Goal: Contribute content: Add original content to the website for others to see

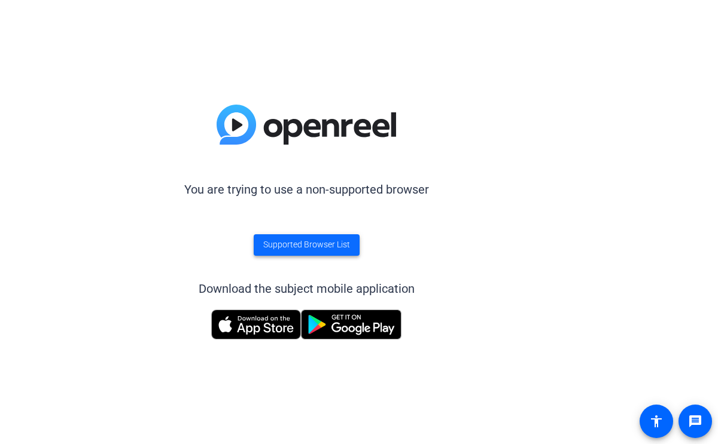
click at [316, 247] on span "Supported Browser List" at bounding box center [306, 245] width 87 height 13
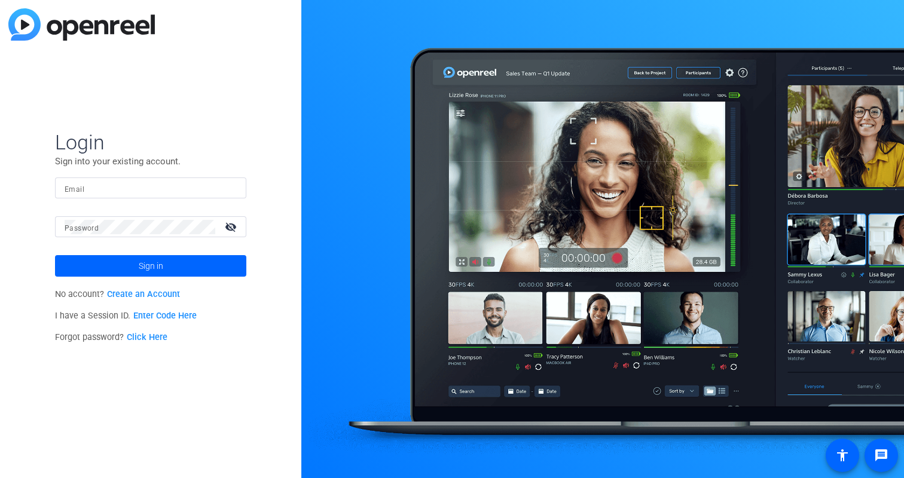
click at [167, 318] on link "Enter Code Here" at bounding box center [164, 316] width 63 height 10
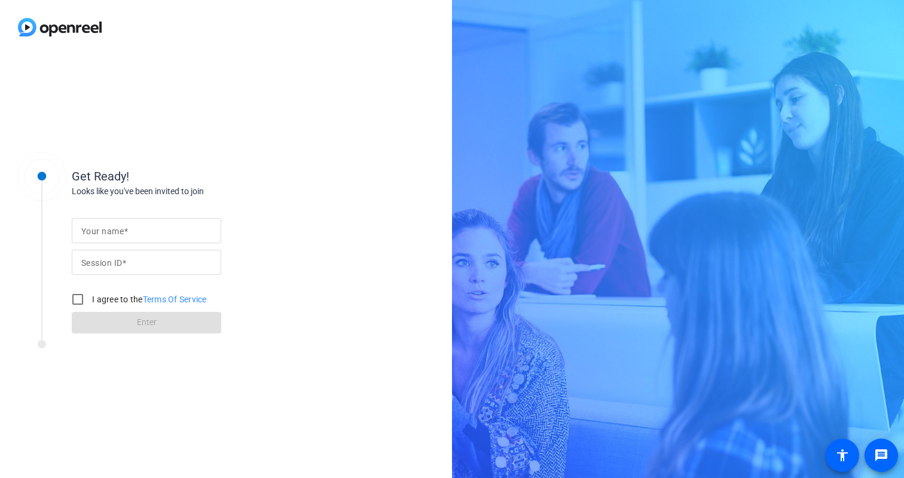
click at [160, 234] on input "Your name" at bounding box center [146, 231] width 130 height 14
type input "Angelika"
click at [145, 268] on input "Session ID" at bounding box center [146, 262] width 130 height 14
type input "P"
type input "p22b"
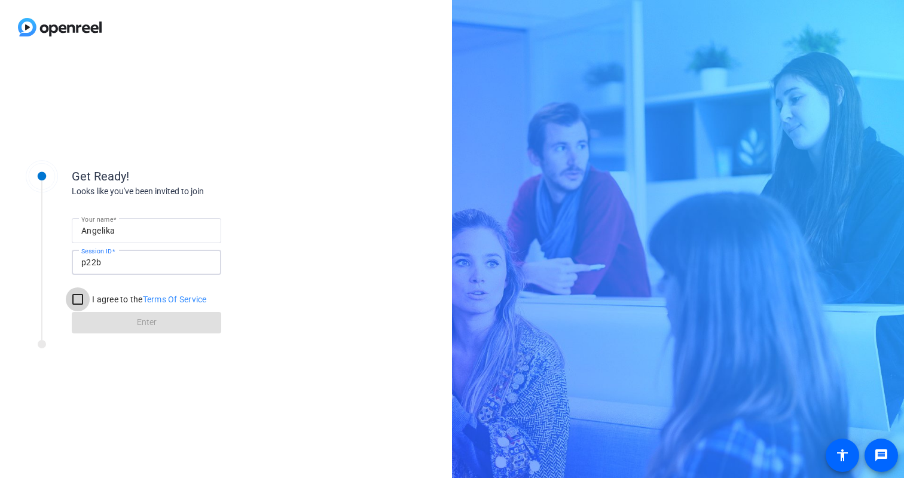
click at [79, 301] on input "I agree to the Terms Of Service" at bounding box center [78, 300] width 24 height 24
checkbox input "true"
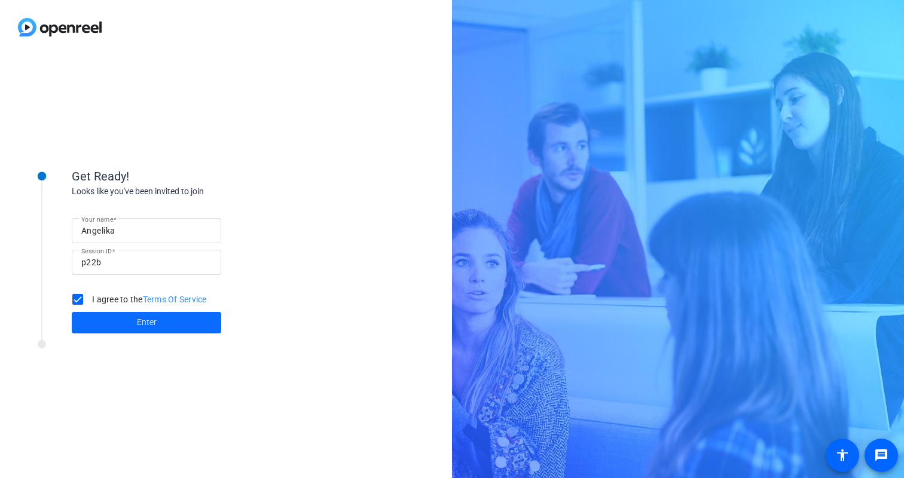
click at [108, 319] on span at bounding box center [146, 323] width 149 height 29
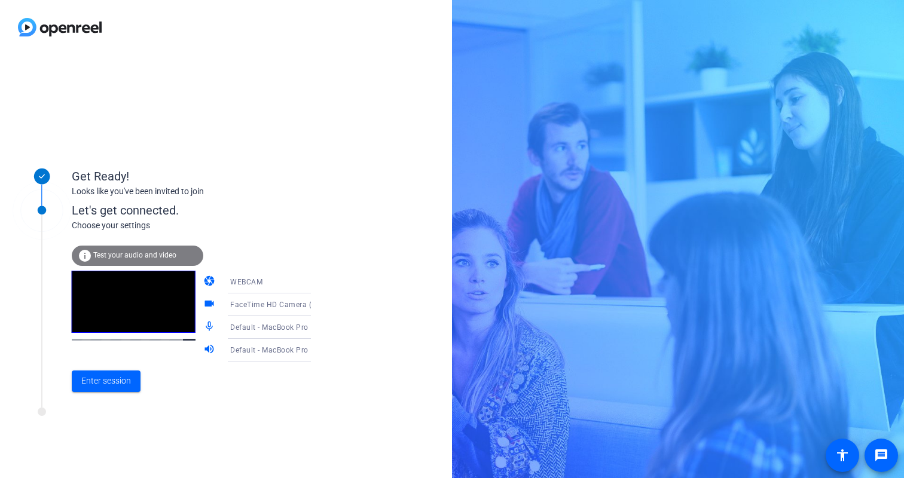
click at [316, 306] on icon at bounding box center [323, 305] width 14 height 14
click at [301, 283] on div at bounding box center [452, 239] width 904 height 478
click at [320, 281] on icon at bounding box center [323, 282] width 6 height 3
click at [333, 270] on div at bounding box center [452, 239] width 904 height 478
click at [316, 325] on icon at bounding box center [323, 328] width 14 height 14
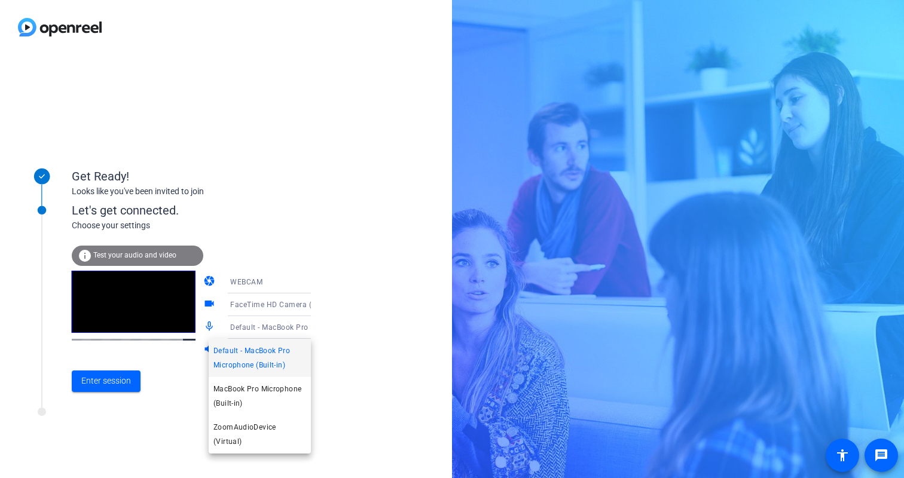
click at [331, 332] on div at bounding box center [452, 239] width 904 height 478
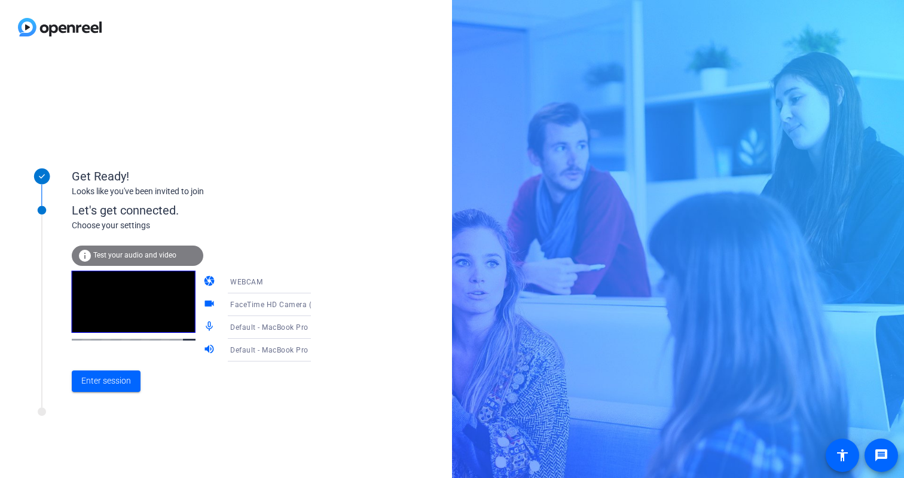
click at [316, 349] on icon at bounding box center [323, 350] width 14 height 14
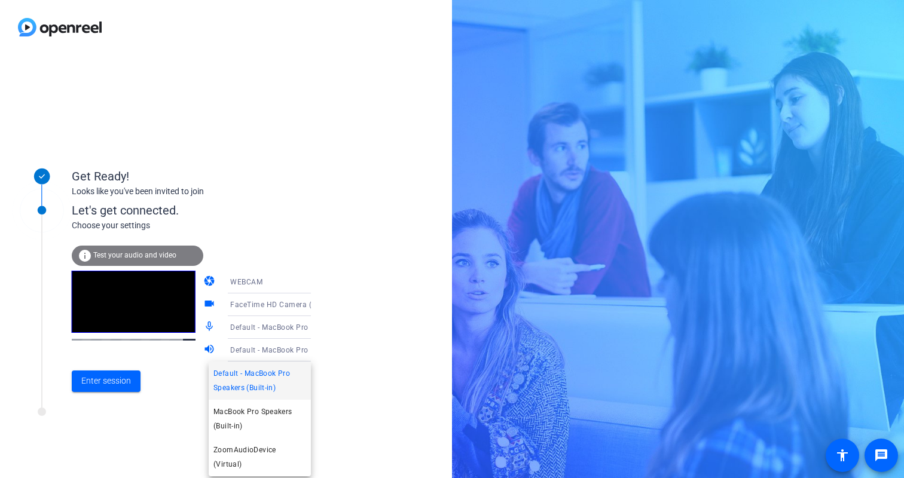
click at [332, 343] on div at bounding box center [452, 239] width 904 height 478
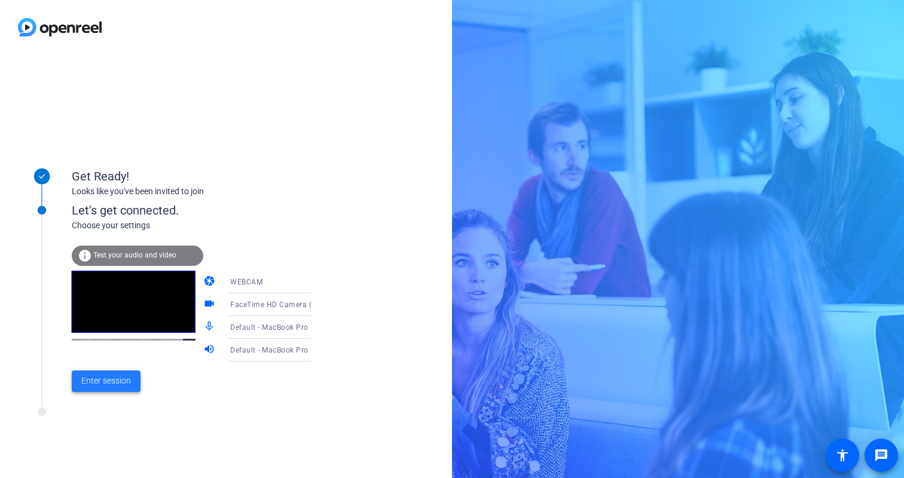
click at [108, 383] on span "Enter session" at bounding box center [106, 381] width 50 height 13
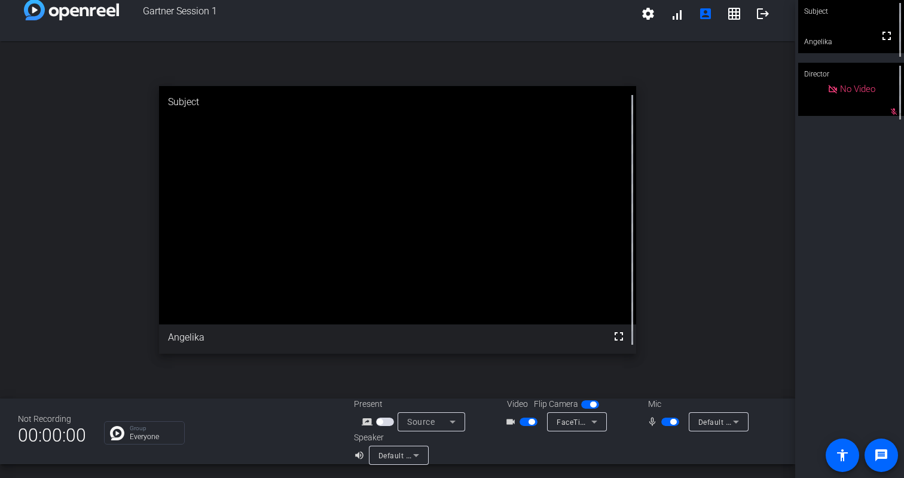
scroll to position [3, 0]
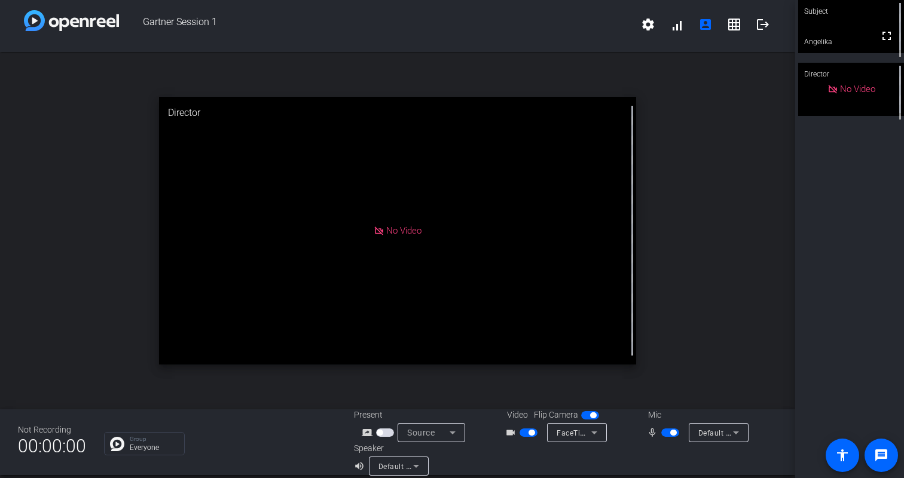
click at [68, 167] on div "open_in_new Director No Video" at bounding box center [397, 231] width 795 height 358
click at [664, 392] on div "open_in_new Director No Video" at bounding box center [397, 231] width 795 height 358
click at [741, 436] on icon at bounding box center [736, 433] width 14 height 14
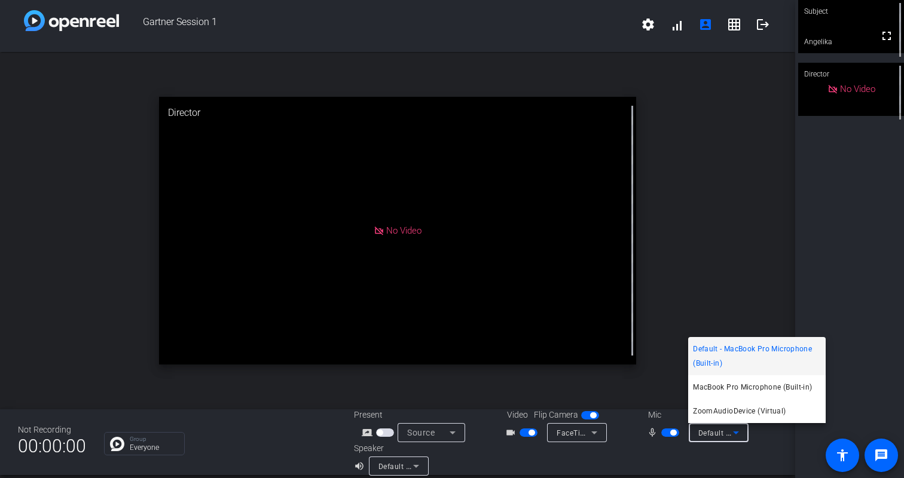
click at [459, 452] on div at bounding box center [452, 239] width 904 height 478
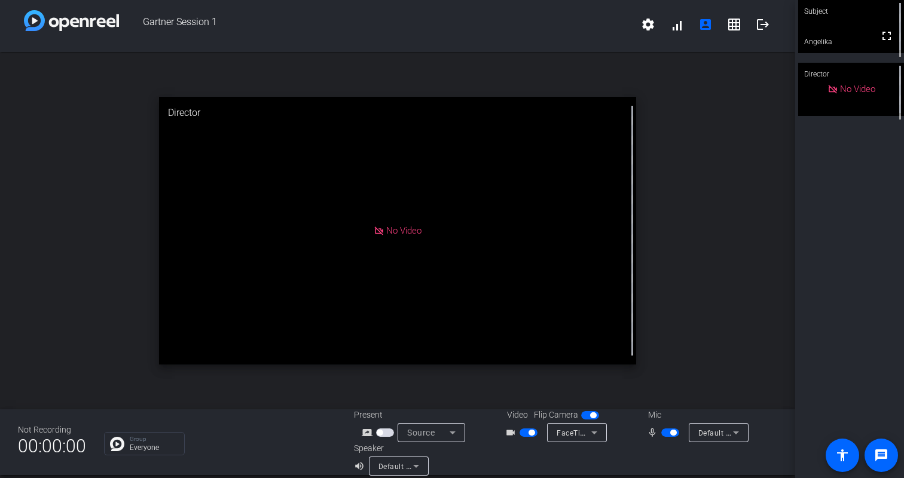
click at [694, 357] on div "open_in_new Director No Video" at bounding box center [397, 231] width 795 height 358
click at [438, 433] on div "Source" at bounding box center [428, 433] width 42 height 14
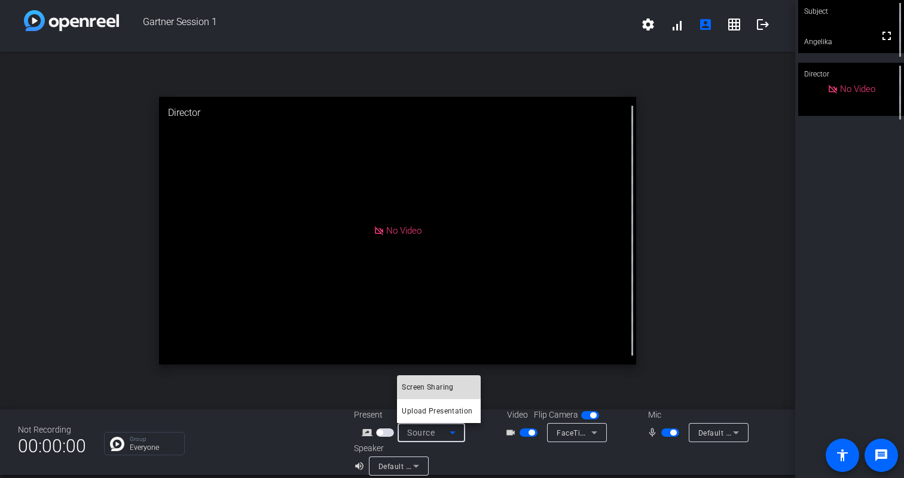
click at [439, 387] on span "Screen Sharing" at bounding box center [427, 387] width 51 height 14
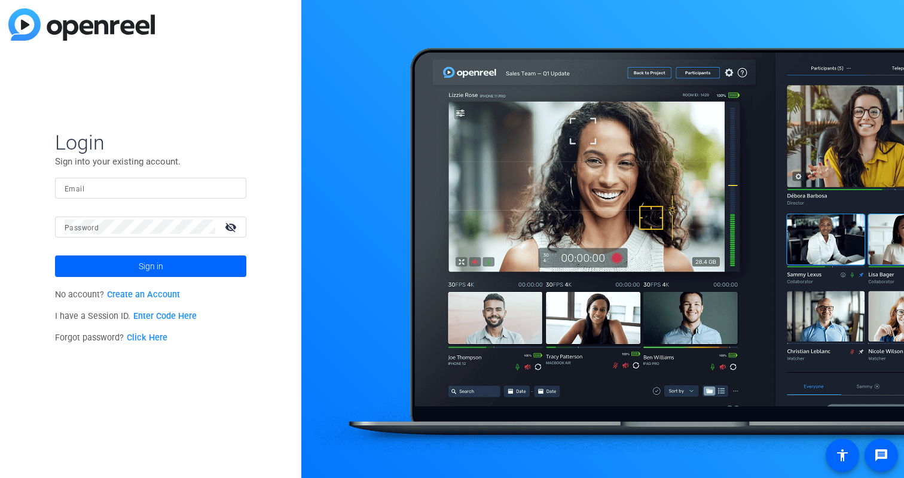
click at [138, 317] on link "Enter Code Here" at bounding box center [164, 316] width 63 height 10
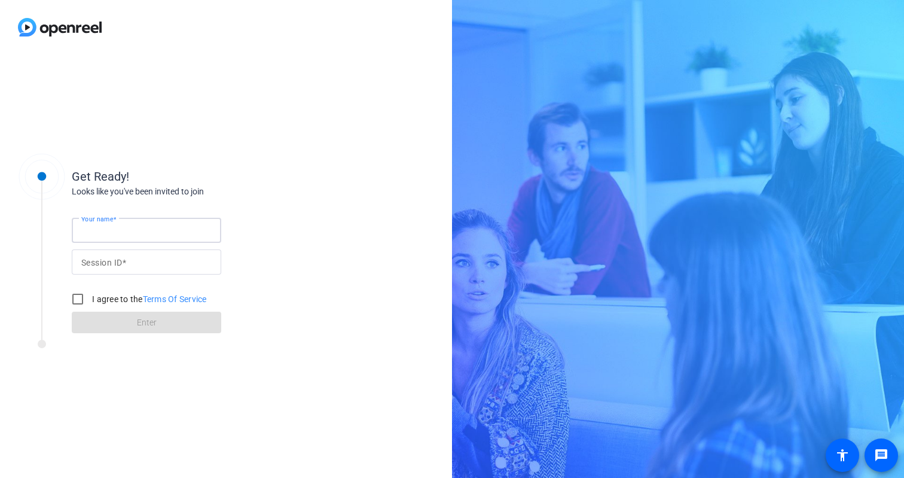
click at [147, 224] on input "Your name" at bounding box center [146, 230] width 130 height 14
type input "Angelika"
click at [143, 255] on input "Session ID" at bounding box center [146, 262] width 130 height 14
type input "p22b"
click at [80, 297] on input "I agree to the Terms Of Service" at bounding box center [78, 299] width 24 height 24
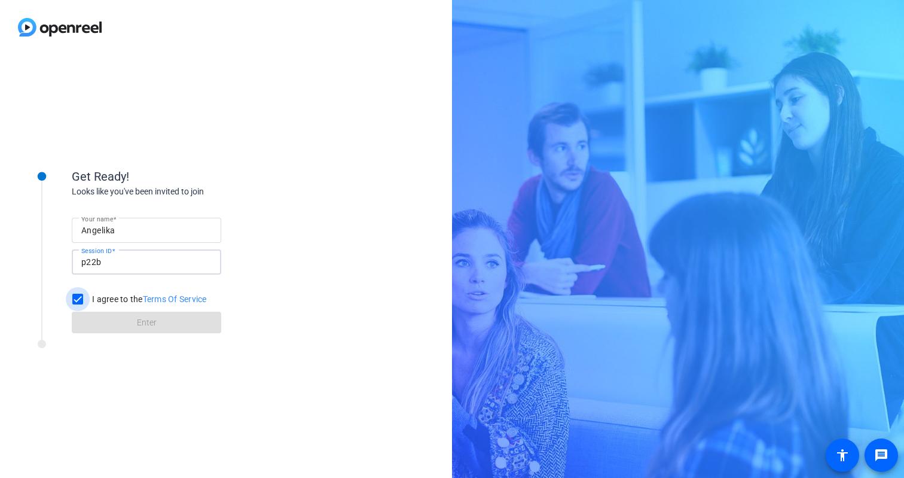
checkbox input "true"
click at [94, 328] on span at bounding box center [146, 322] width 149 height 29
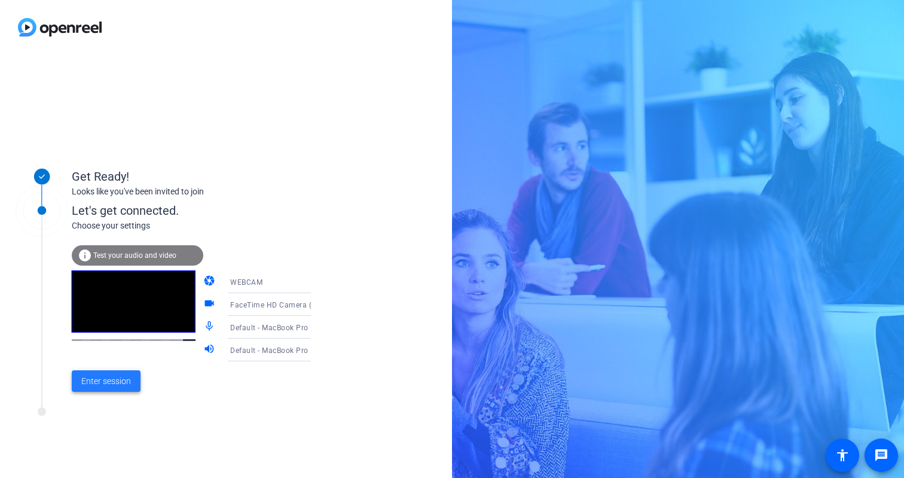
click at [97, 387] on span at bounding box center [106, 381] width 69 height 29
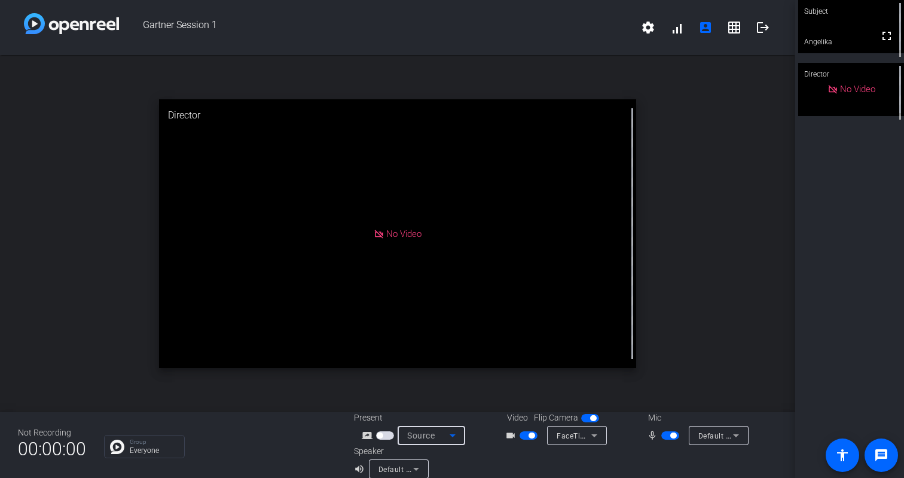
click at [453, 439] on icon at bounding box center [452, 435] width 14 height 14
click at [447, 381] on mat-option "Screen Sharing" at bounding box center [439, 390] width 84 height 24
click at [443, 435] on span "Screen Sharing" at bounding box center [433, 436] width 53 height 10
click at [423, 392] on span "Screen Sharing" at bounding box center [427, 390] width 51 height 14
click at [436, 429] on div "Screen Sharing" at bounding box center [428, 435] width 42 height 15
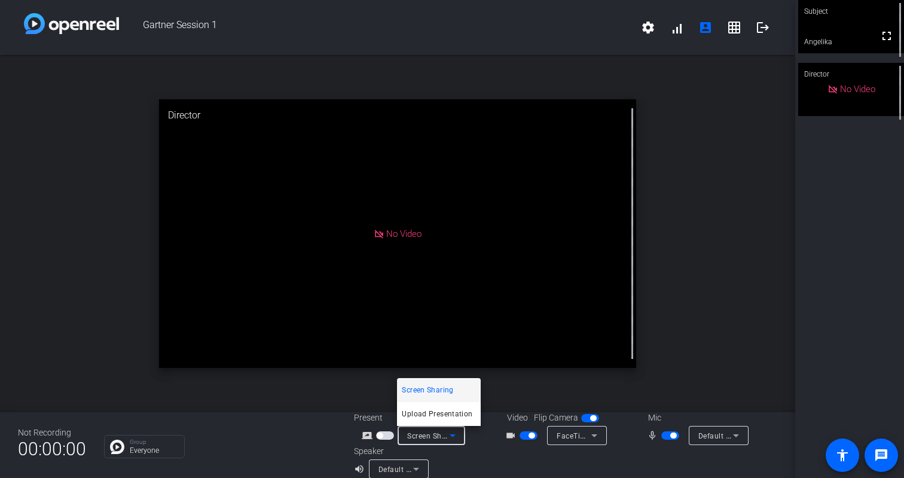
click at [444, 451] on div at bounding box center [452, 239] width 904 height 478
click at [447, 435] on icon at bounding box center [452, 435] width 14 height 14
click at [429, 395] on span "Screen Sharing" at bounding box center [427, 390] width 51 height 14
click at [382, 437] on button "button" at bounding box center [385, 435] width 18 height 8
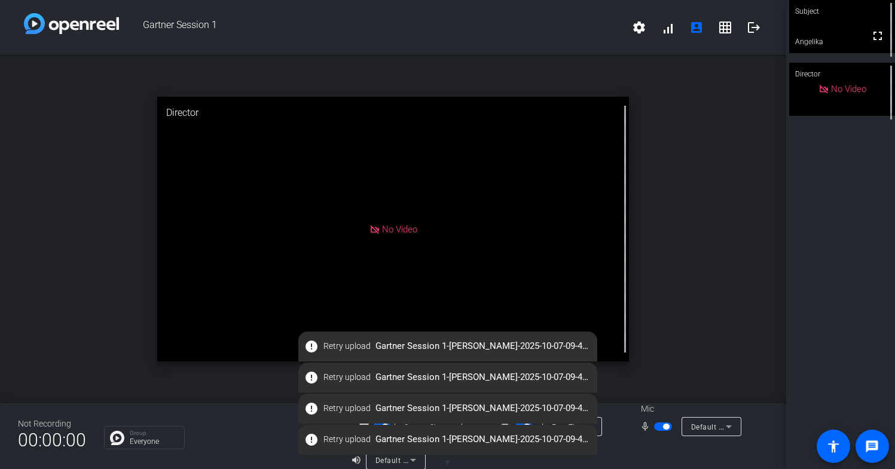
click at [666, 224] on div "open_in_new Director No Video" at bounding box center [393, 229] width 786 height 349
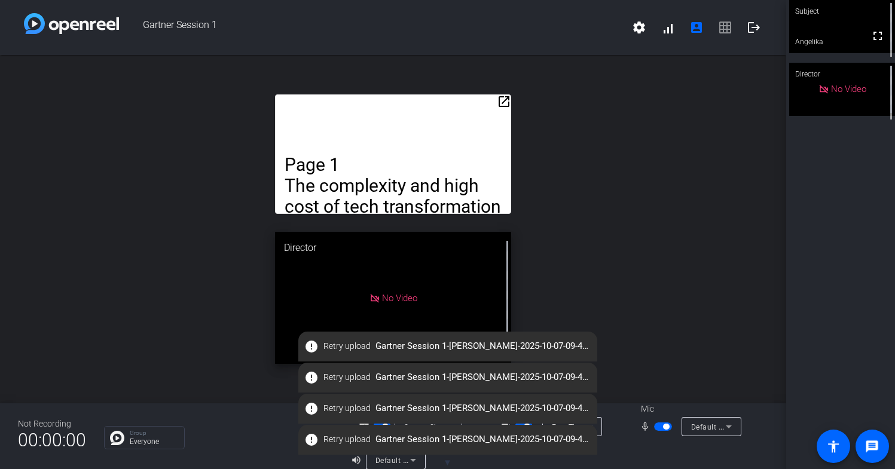
click at [437, 146] on div "Page 1 The complexity and high cost of tech transformation and bank connectivit…" at bounding box center [393, 154] width 236 height 120
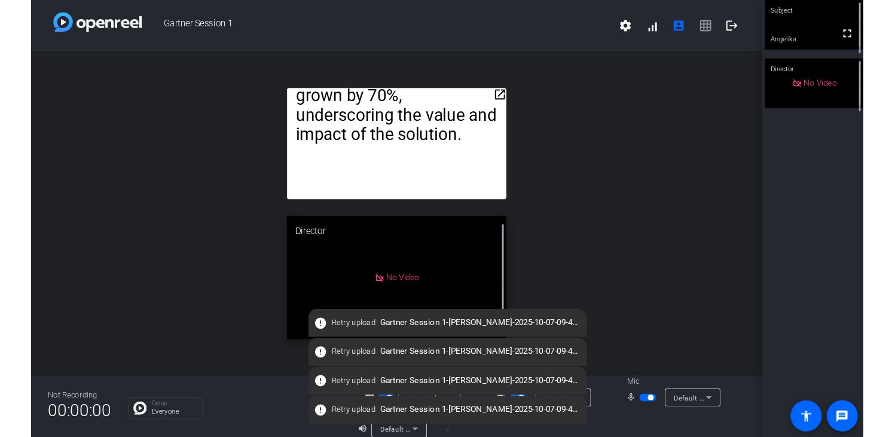
scroll to position [14, 0]
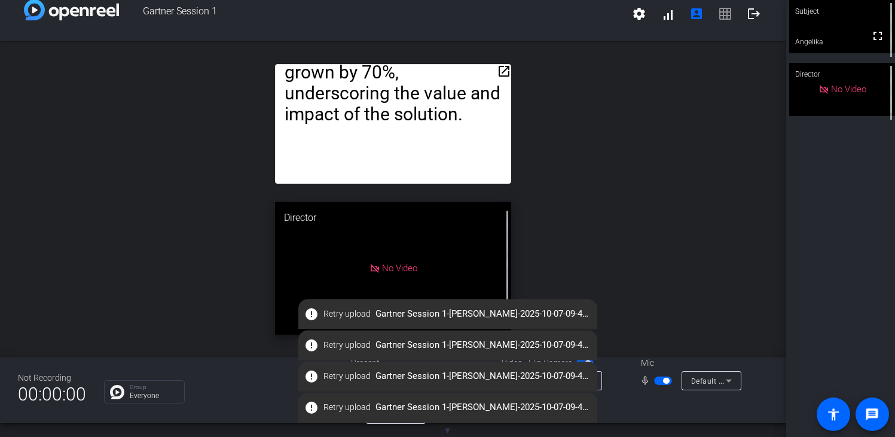
click at [553, 146] on div "open_in_new Page 1 The complexity and high cost of tech transformation and bank…" at bounding box center [393, 199] width 786 height 316
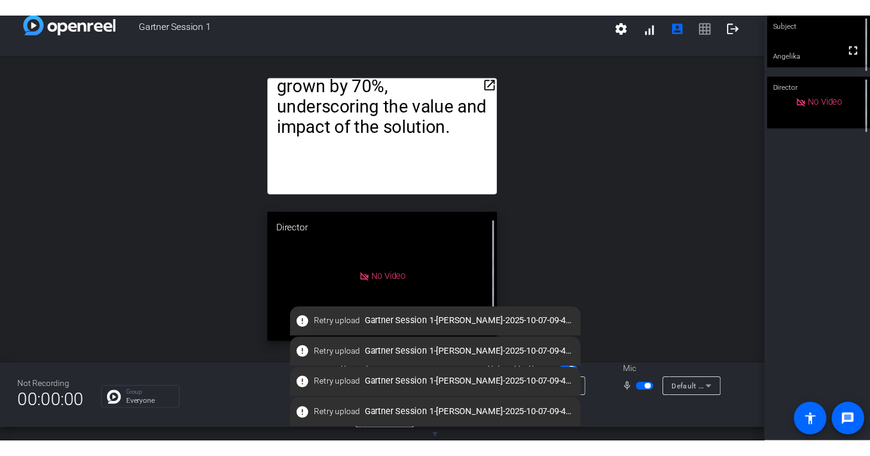
scroll to position [0, 0]
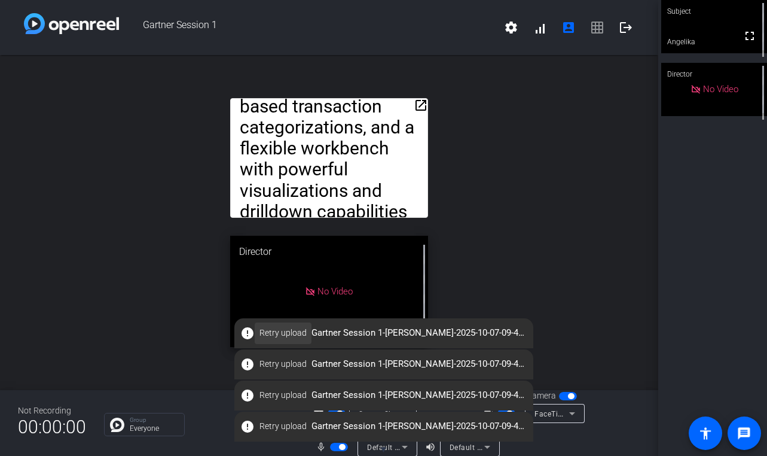
click at [289, 334] on span "Retry upload" at bounding box center [283, 332] width 47 height 13
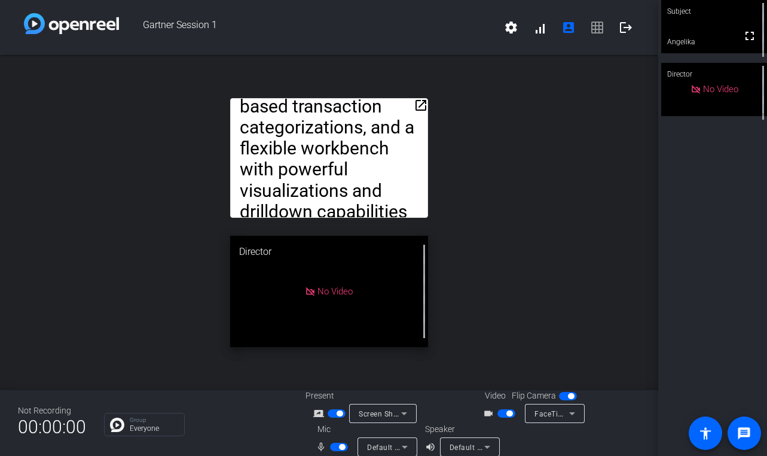
click at [338, 416] on span "button" at bounding box center [337, 413] width 18 height 8
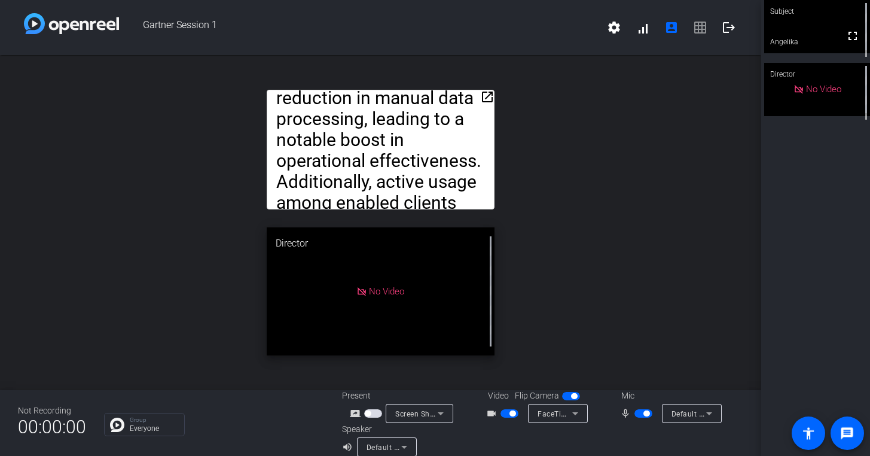
click at [369, 416] on span "button" at bounding box center [373, 413] width 18 height 8
click at [492, 96] on mat-icon "open_in_new" at bounding box center [487, 97] width 14 height 14
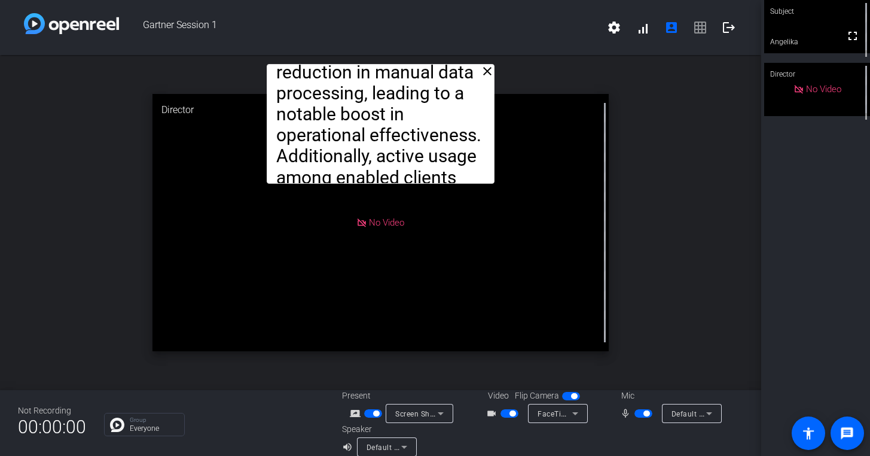
click at [485, 77] on mat-icon "close" at bounding box center [487, 71] width 14 height 14
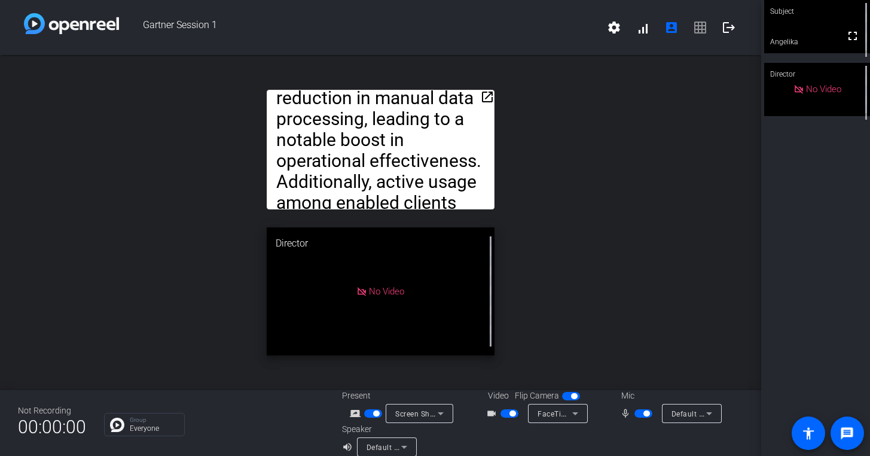
click at [491, 93] on mat-icon "open_in_new" at bounding box center [487, 97] width 14 height 14
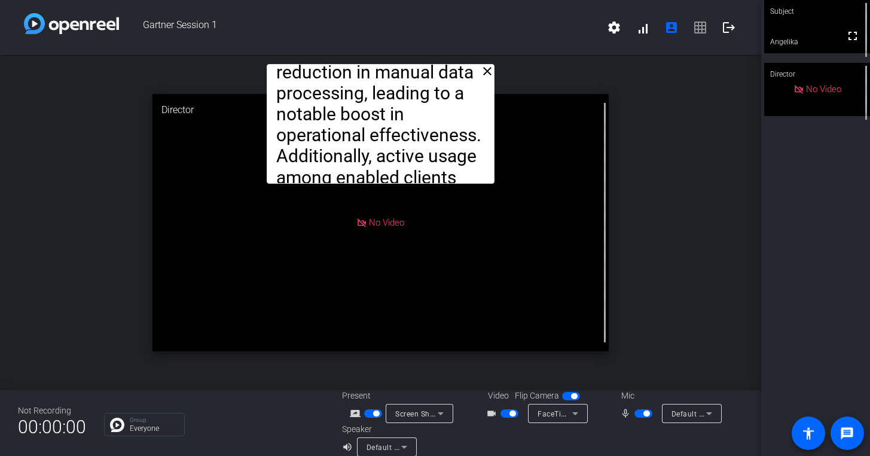
click at [489, 69] on mat-icon "close" at bounding box center [487, 71] width 14 height 14
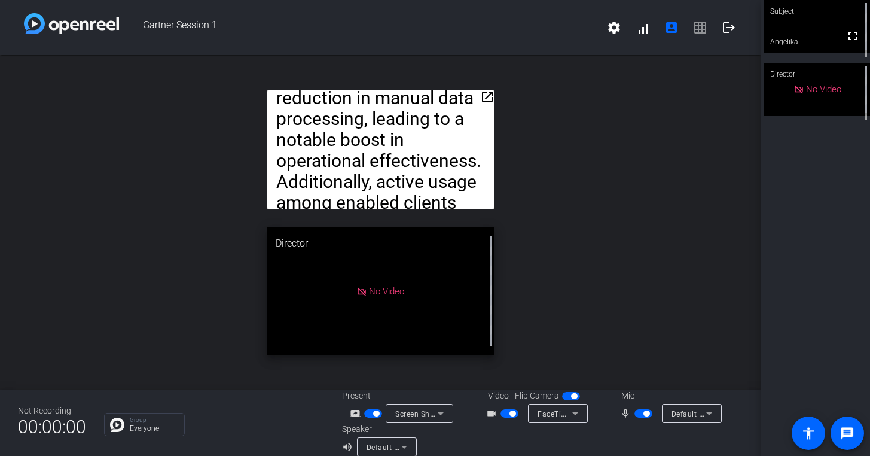
click at [482, 96] on mat-icon "open_in_new" at bounding box center [487, 97] width 14 height 14
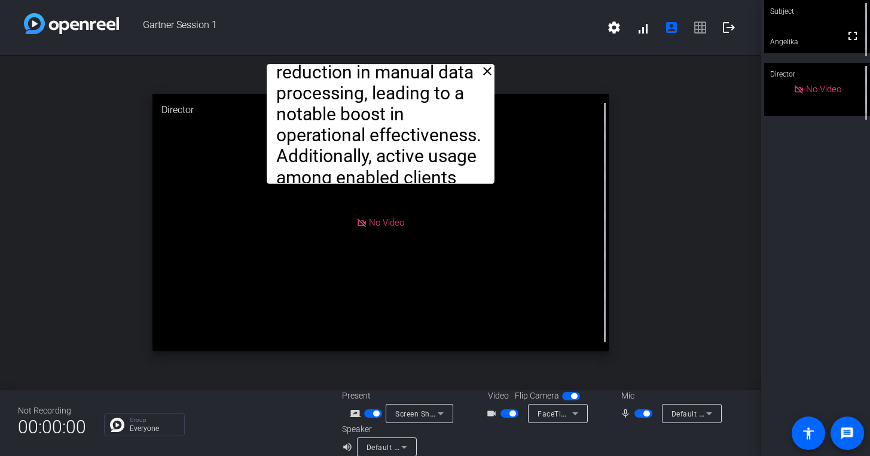
click at [486, 74] on mat-icon "close" at bounding box center [487, 71] width 14 height 14
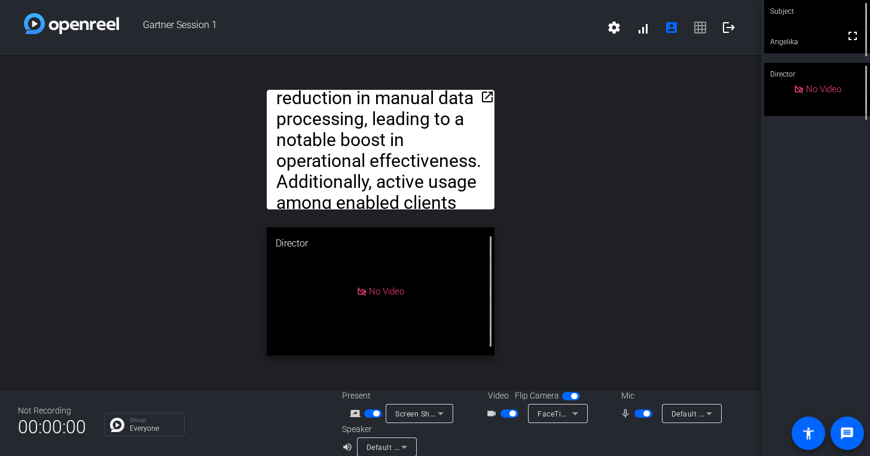
click at [487, 97] on mat-icon "open_in_new" at bounding box center [487, 97] width 14 height 14
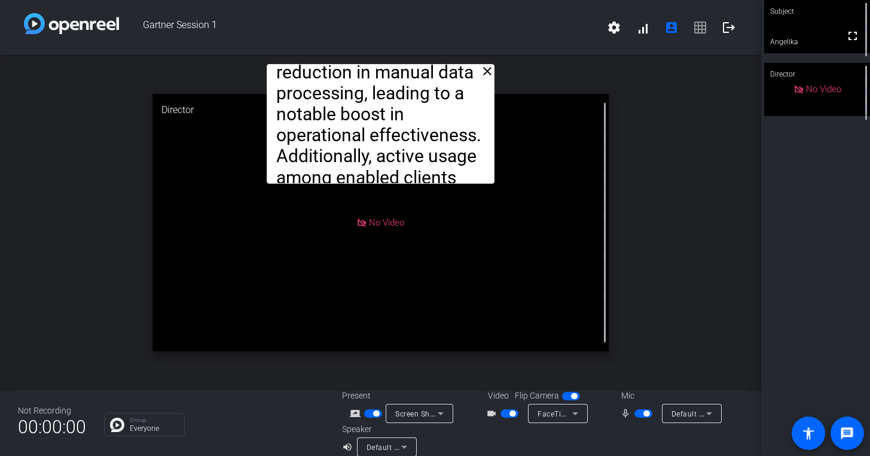
scroll to position [14, 0]
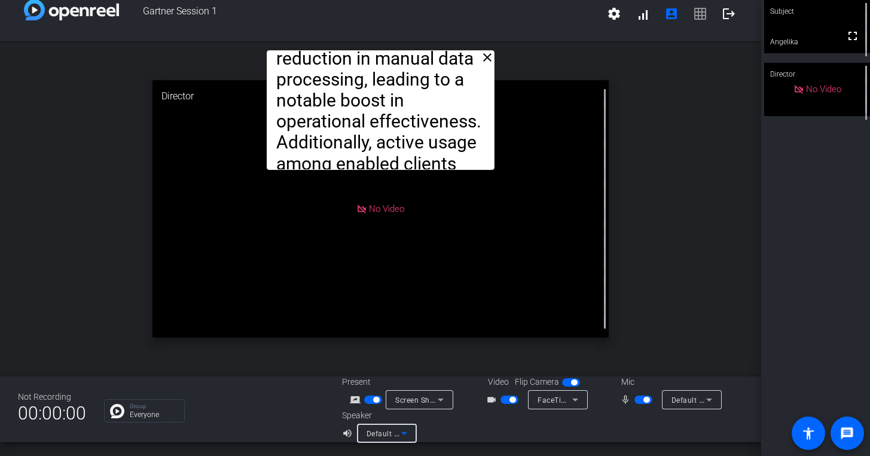
click at [402, 432] on icon at bounding box center [404, 433] width 6 height 3
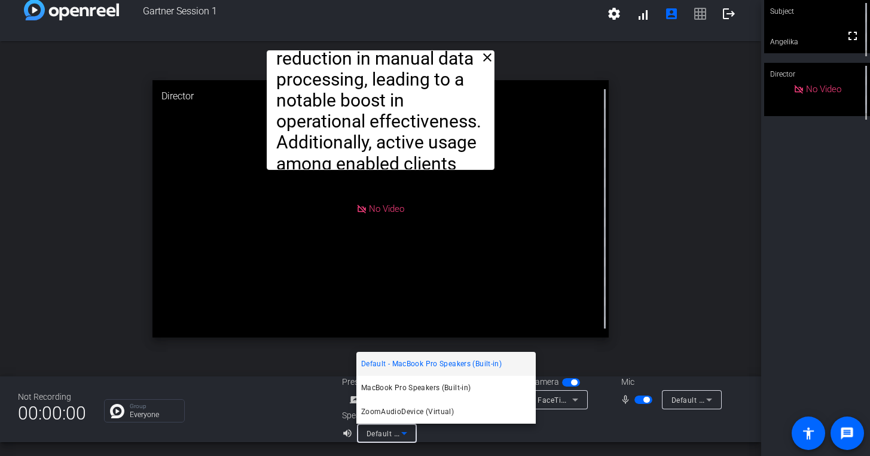
click at [300, 427] on div at bounding box center [435, 228] width 870 height 456
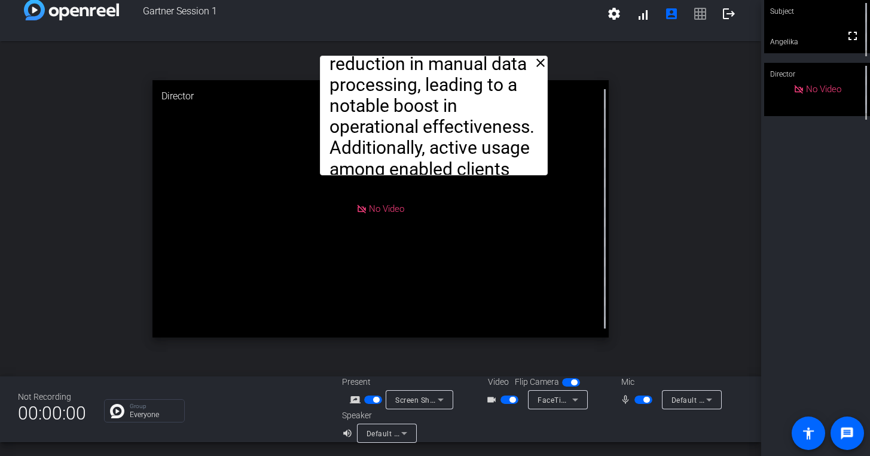
drag, startPoint x: 367, startPoint y: 131, endPoint x: 416, endPoint y: 136, distance: 48.7
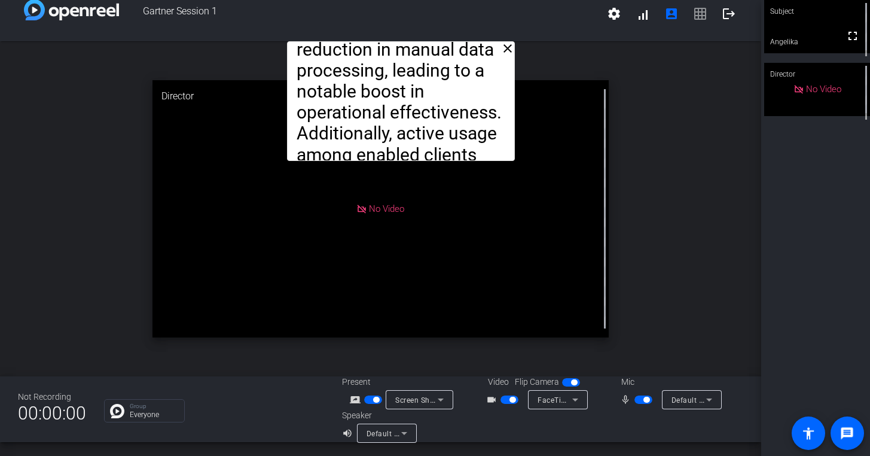
drag, startPoint x: 416, startPoint y: 136, endPoint x: 362, endPoint y: 59, distance: 93.7
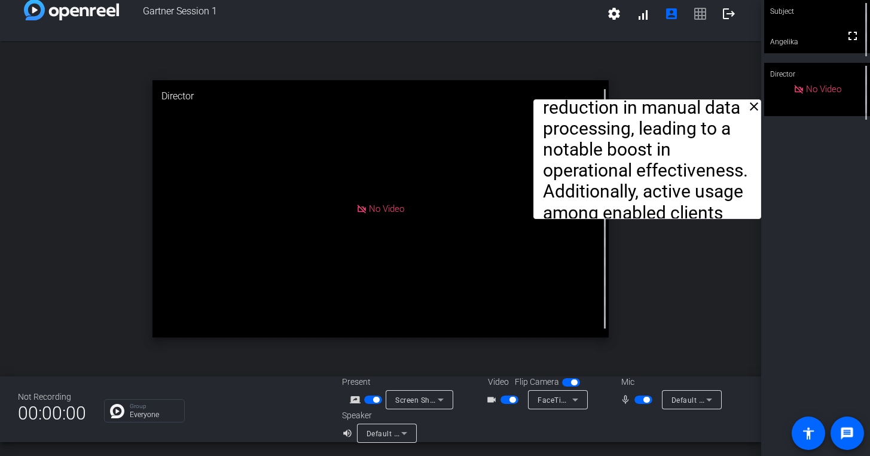
drag, startPoint x: 362, startPoint y: 59, endPoint x: 700, endPoint y: 117, distance: 342.8
click at [534, 219] on div "No Video" at bounding box center [380, 208] width 457 height 257
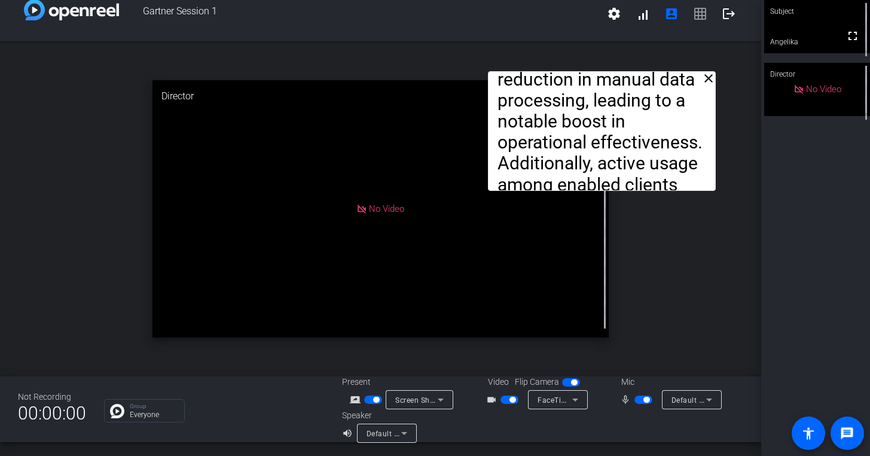
drag, startPoint x: 572, startPoint y: 152, endPoint x: 527, endPoint y: 94, distance: 72.8
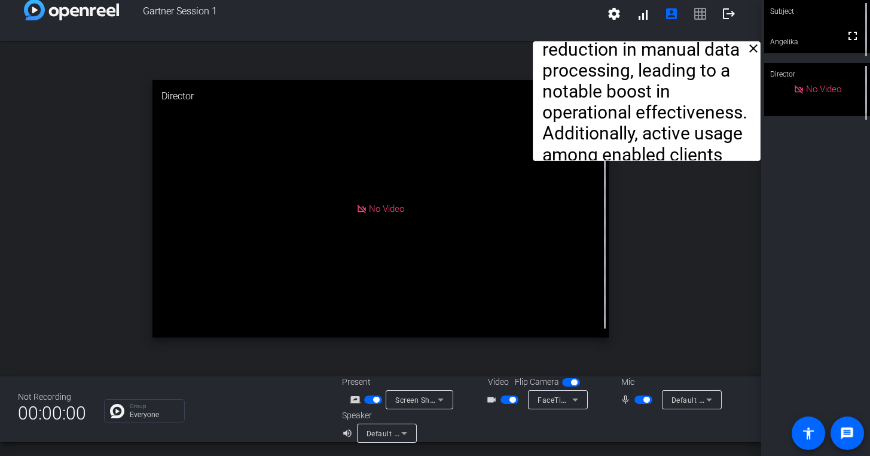
drag, startPoint x: 527, startPoint y: 94, endPoint x: 596, endPoint y: 79, distance: 69.9
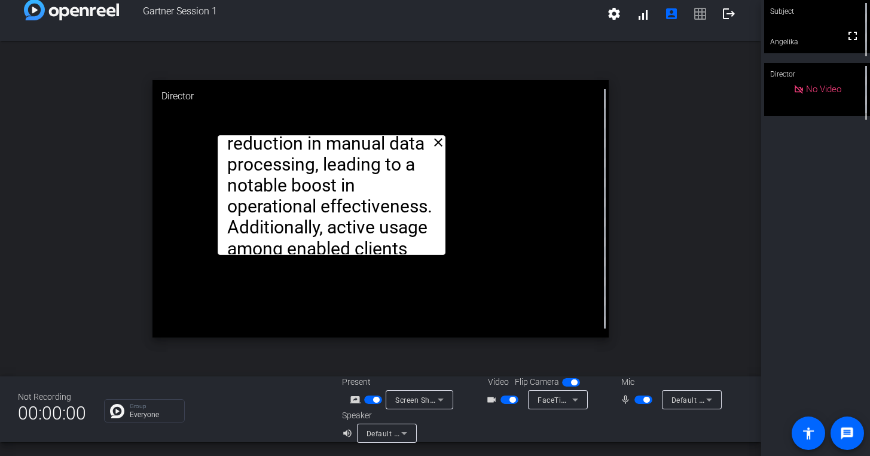
drag, startPoint x: 578, startPoint y: 113, endPoint x: 283, endPoint y: 175, distance: 301.2
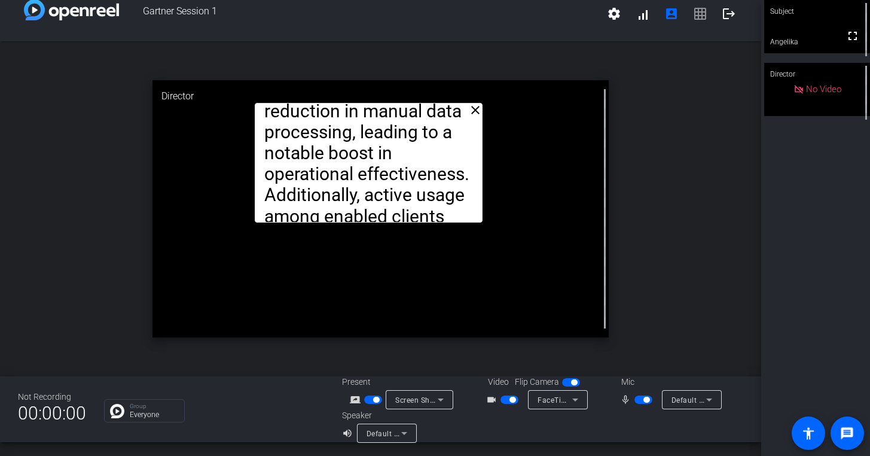
drag, startPoint x: 326, startPoint y: 178, endPoint x: 347, endPoint y: 164, distance: 24.7
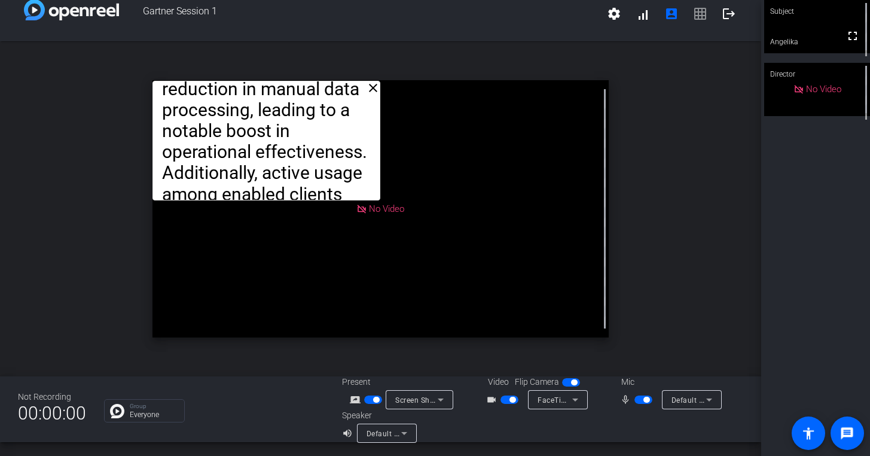
drag, startPoint x: 484, startPoint y: 207, endPoint x: 378, endPoint y: 199, distance: 106.8
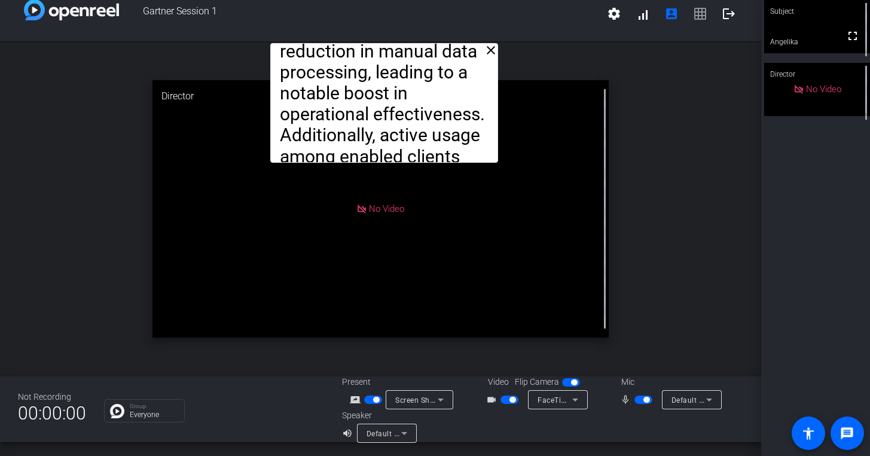
drag, startPoint x: 369, startPoint y: 190, endPoint x: 490, endPoint y: 160, distance: 125.2
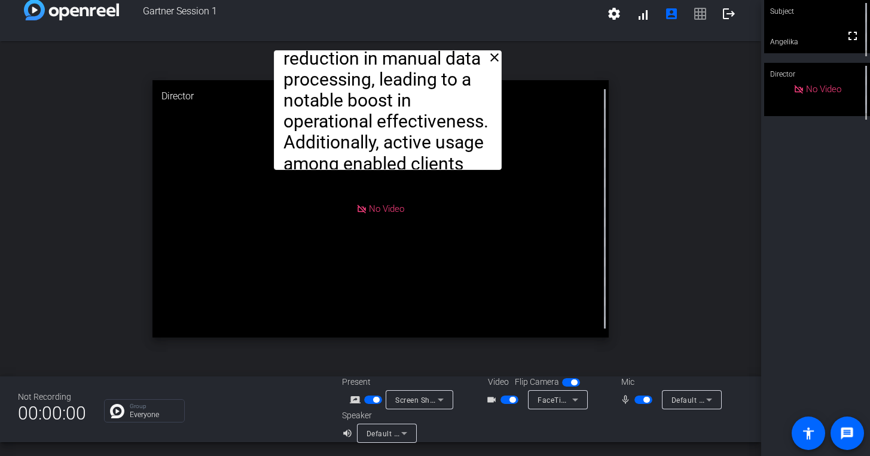
click at [450, 291] on div "No Video" at bounding box center [380, 208] width 457 height 257
click at [356, 256] on div "No Video" at bounding box center [380, 208] width 457 height 257
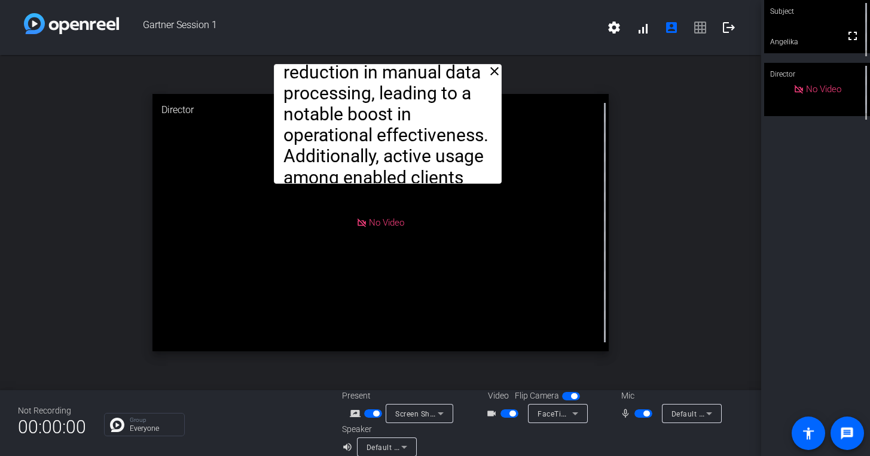
click at [556, 237] on div "No Video" at bounding box center [380, 222] width 457 height 257
drag, startPoint x: 632, startPoint y: 245, endPoint x: 529, endPoint y: 243, distance: 102.9
click at [529, 243] on div "close Page 1 The complexity and high cost of tech transformation and bank conne…" at bounding box center [380, 222] width 761 height 335
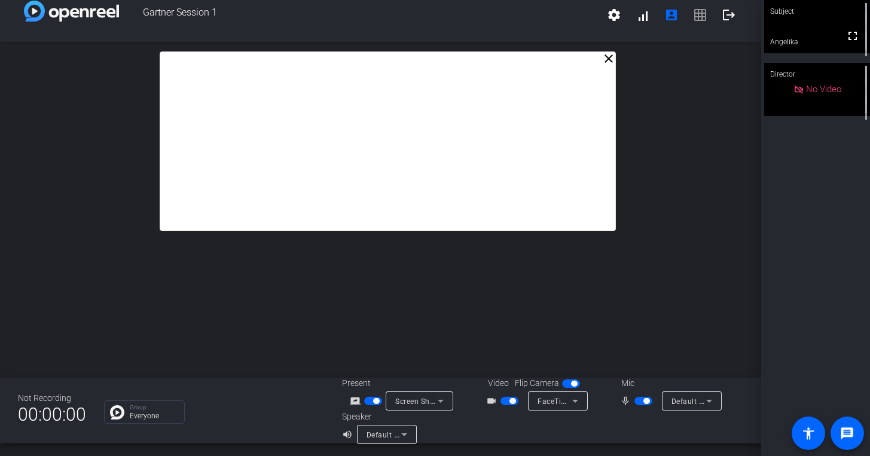
scroll to position [14, 0]
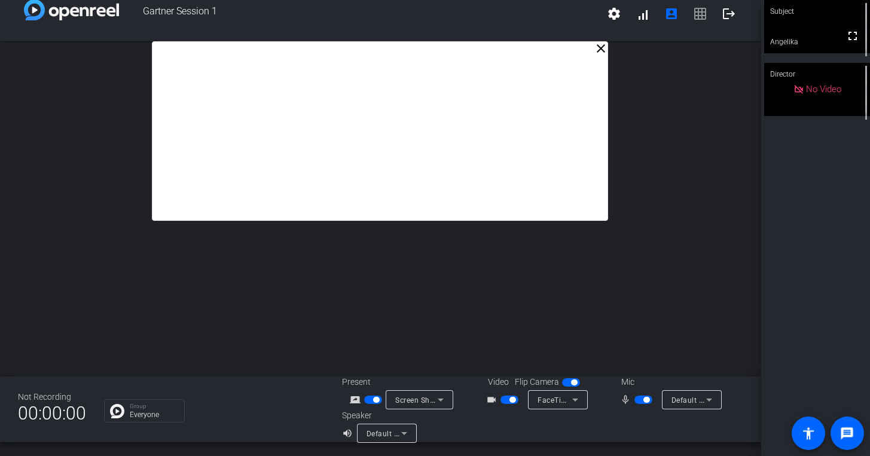
drag, startPoint x: 494, startPoint y: 158, endPoint x: 486, endPoint y: 57, distance: 101.4
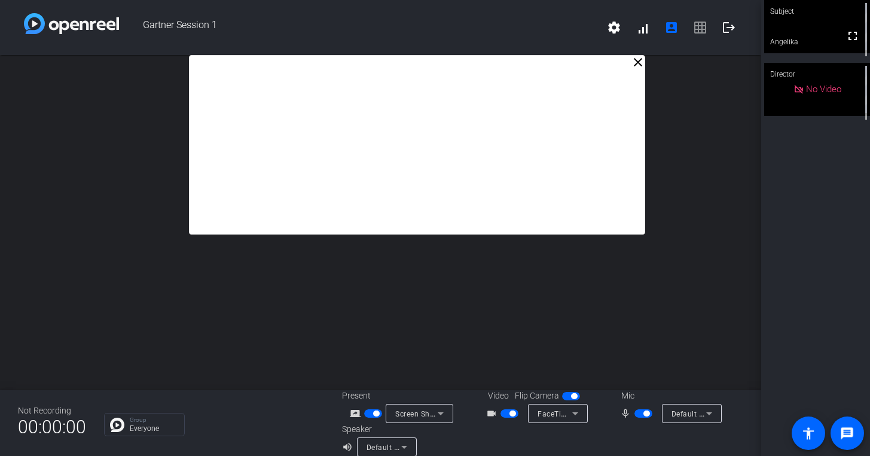
drag, startPoint x: 445, startPoint y: 152, endPoint x: 472, endPoint y: 151, distance: 26.9
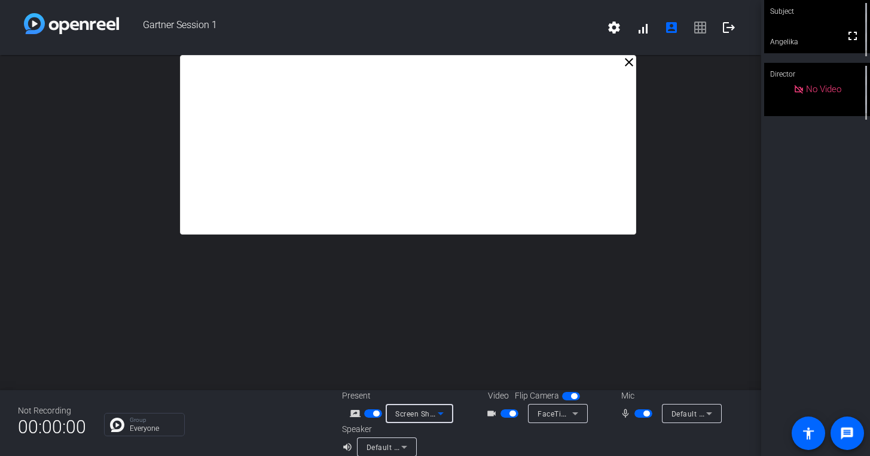
click at [420, 413] on span "Screen Sharing" at bounding box center [421, 413] width 53 height 10
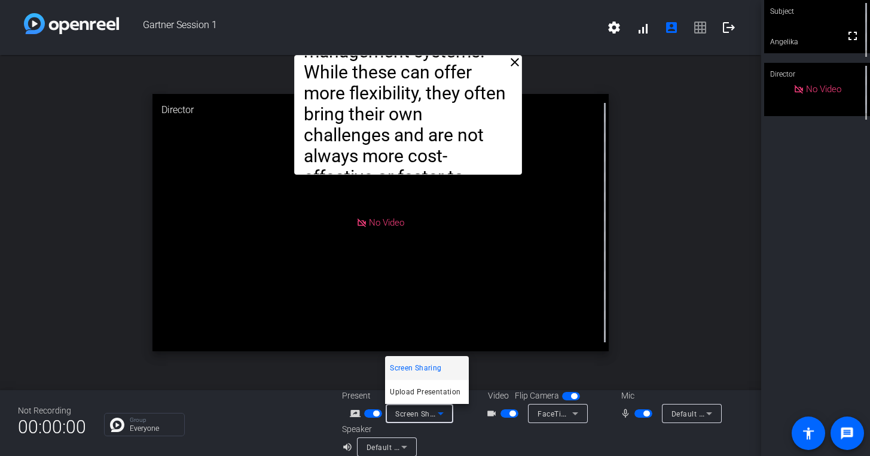
click at [428, 367] on span "Screen Sharing" at bounding box center [415, 368] width 51 height 14
click at [418, 415] on span "Screen Sharing" at bounding box center [421, 413] width 53 height 10
click at [616, 323] on div at bounding box center [435, 228] width 870 height 456
click at [416, 418] on div "Screen Sharing" at bounding box center [416, 413] width 42 height 15
click at [424, 368] on span "Screen Sharing" at bounding box center [415, 368] width 51 height 14
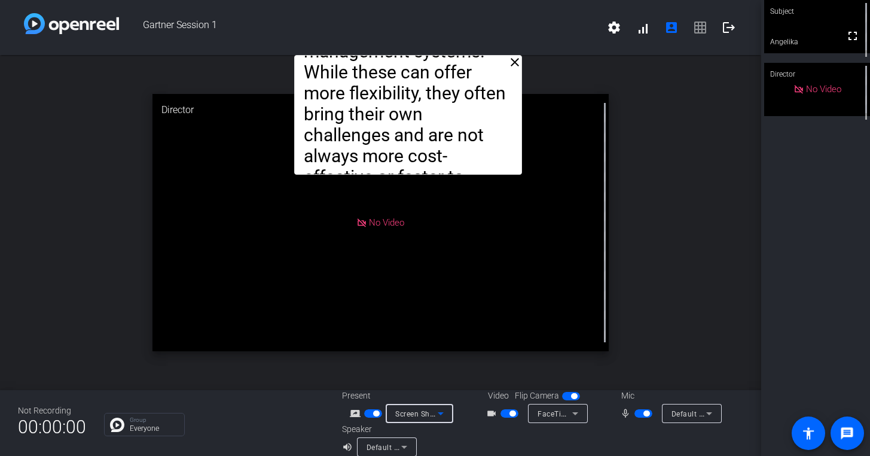
click at [444, 422] on div "Screen Sharing" at bounding box center [420, 413] width 68 height 19
click at [379, 415] on div at bounding box center [435, 228] width 870 height 456
click at [374, 415] on span "button" at bounding box center [376, 413] width 6 height 6
click at [365, 414] on span "button" at bounding box center [368, 413] width 6 height 6
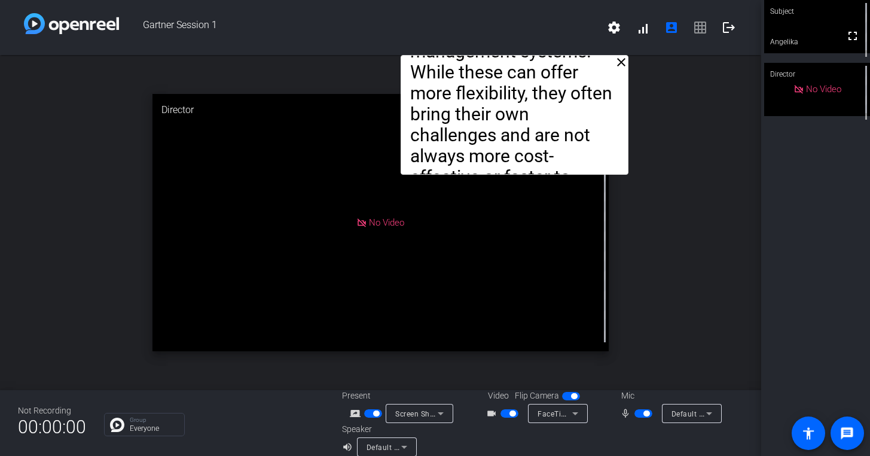
drag, startPoint x: 435, startPoint y: 87, endPoint x: 539, endPoint y: 87, distance: 104.0
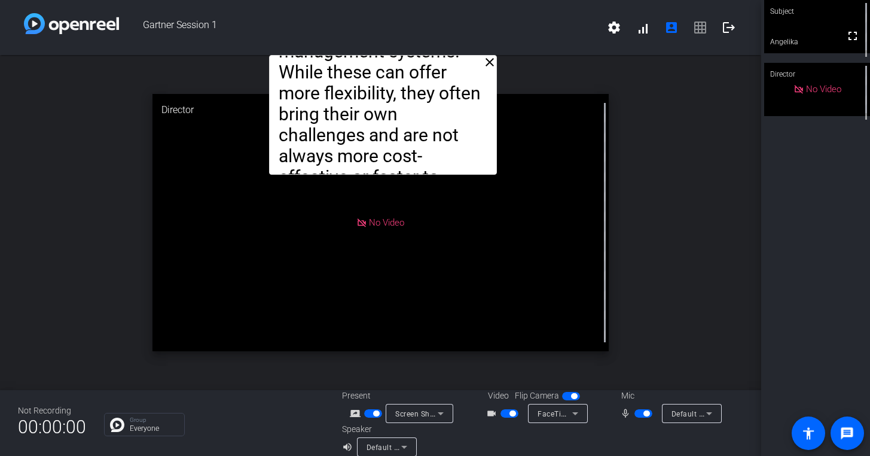
drag, startPoint x: 524, startPoint y: 90, endPoint x: 381, endPoint y: 84, distance: 143.6
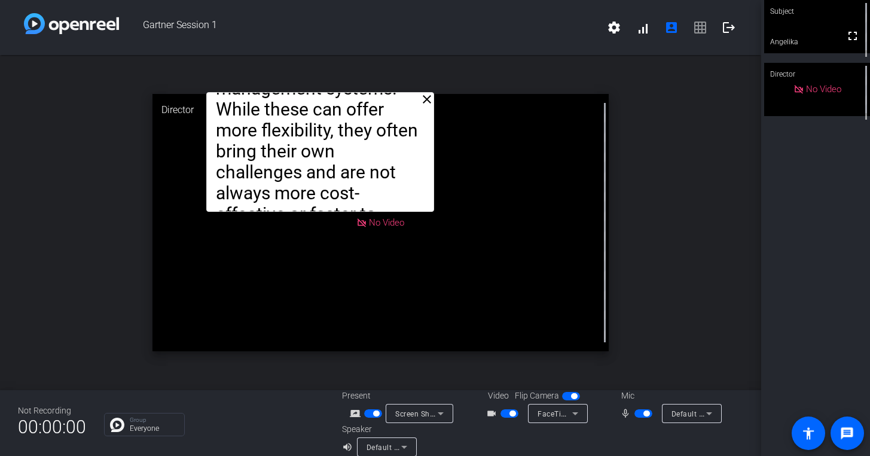
drag, startPoint x: 381, startPoint y: 84, endPoint x: 331, endPoint y: 120, distance: 61.6
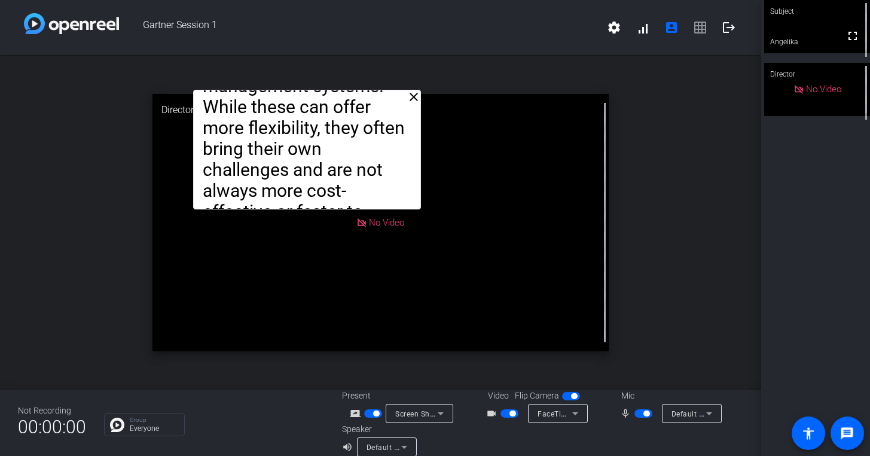
drag, startPoint x: 331, startPoint y: 120, endPoint x: 241, endPoint y: 42, distance: 119.5
click at [241, 42] on div "Gartner Session 1 settings signal_cellular_alt account_box grid_on logout close…" at bounding box center [380, 228] width 761 height 456
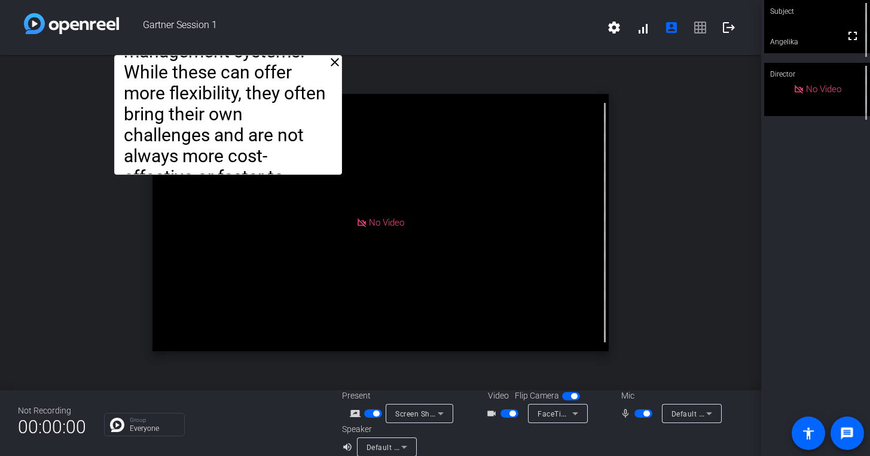
click at [426, 413] on span "Screen Sharing" at bounding box center [421, 413] width 53 height 10
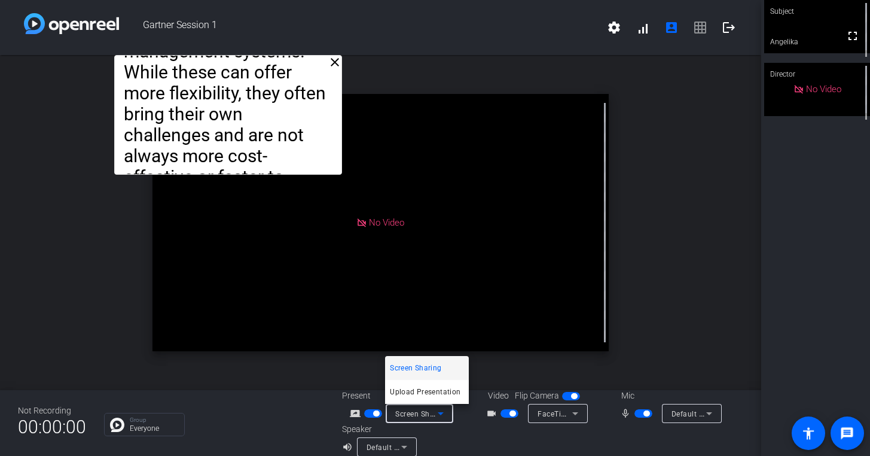
click at [667, 295] on div at bounding box center [435, 228] width 870 height 456
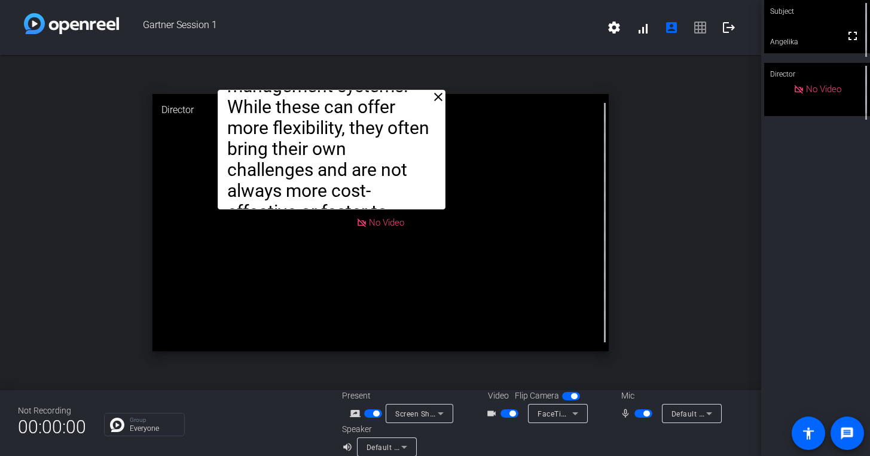
drag, startPoint x: 279, startPoint y: 65, endPoint x: 385, endPoint y: 103, distance: 112.9
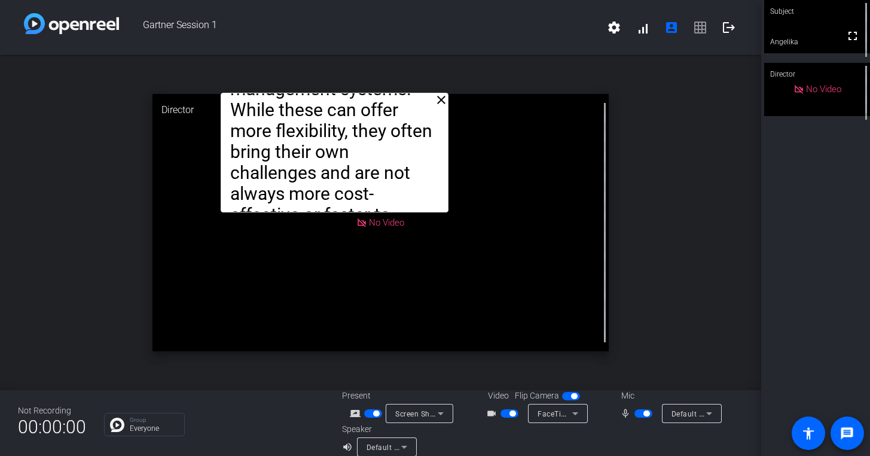
click at [367, 407] on mat-slide-toggle at bounding box center [374, 413] width 20 height 13
click at [731, 25] on mat-icon "logout" at bounding box center [729, 27] width 14 height 14
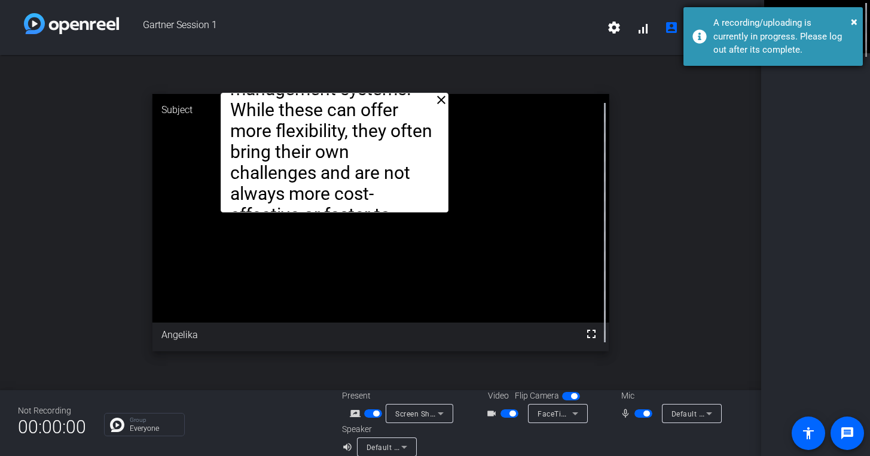
click at [850, 17] on div "A recording/uploading is currently in progress. Please log out after its comple…" at bounding box center [783, 36] width 141 height 41
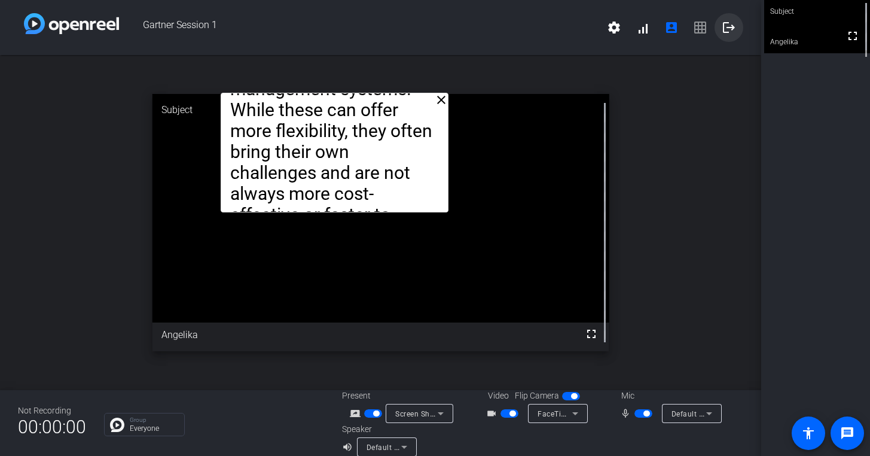
click at [721, 29] on span at bounding box center [729, 27] width 29 height 29
click at [722, 32] on mat-icon "logout" at bounding box center [729, 27] width 14 height 14
click at [740, 12] on div "Gartner Session 1 settings signal_cellular_alt account_box grid_on logout" at bounding box center [380, 27] width 761 height 55
click at [727, 32] on mat-icon "logout" at bounding box center [729, 27] width 14 height 14
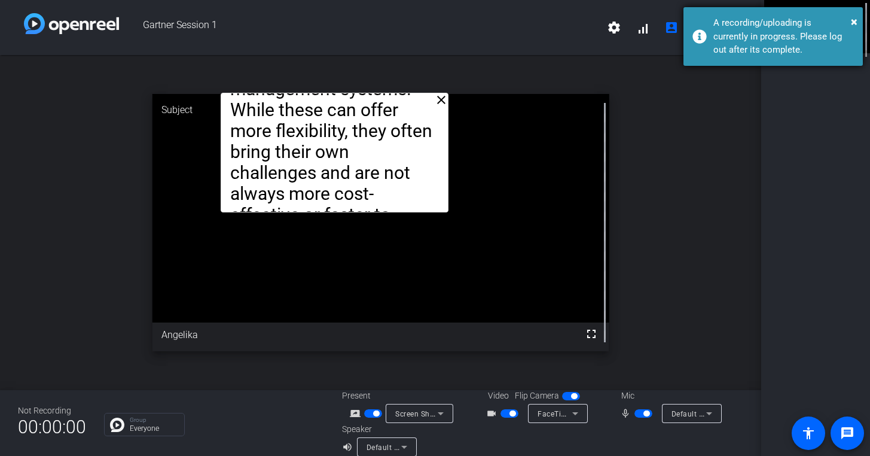
click at [850, 20] on div "A recording/uploading is currently in progress. Please log out after its comple…" at bounding box center [783, 36] width 141 height 41
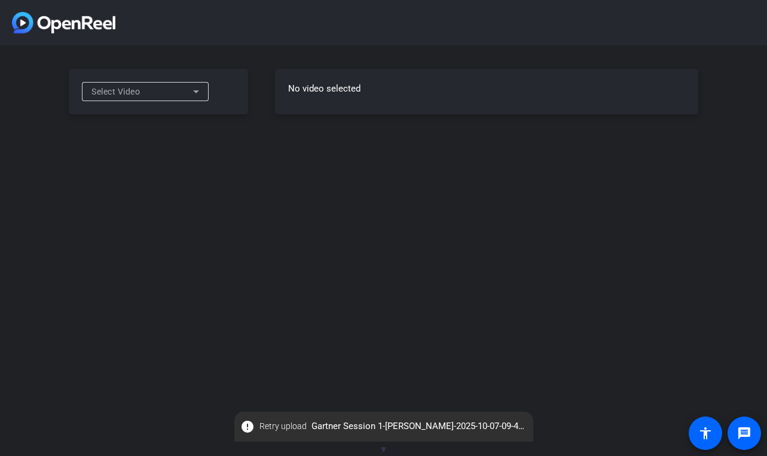
click at [300, 115] on div "Select Video No video selected" at bounding box center [383, 91] width 767 height 92
click at [193, 81] on div "Select Video" at bounding box center [158, 91] width 179 height 45
click at [193, 86] on icon at bounding box center [196, 91] width 14 height 14
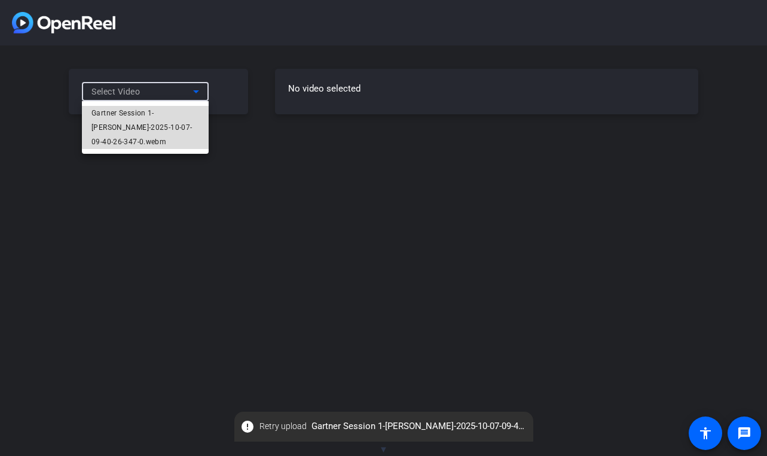
click at [176, 114] on span "Gartner Session 1-[PERSON_NAME]-2025-10-07-09-40-26-347-0.webm" at bounding box center [145, 127] width 108 height 43
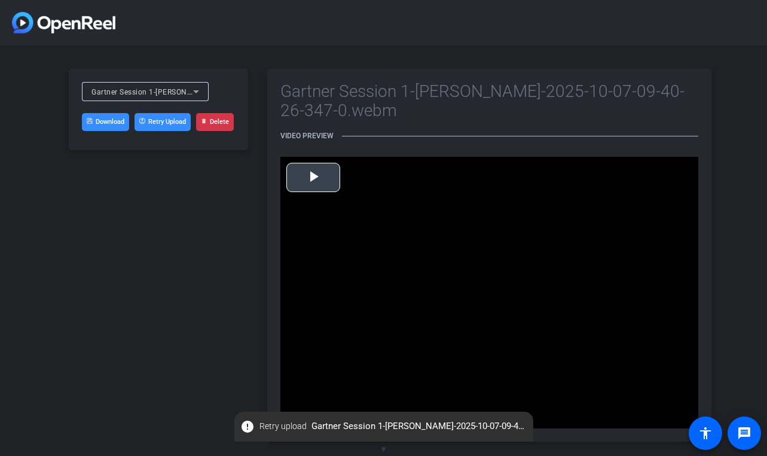
click at [313, 177] on span "Video Player" at bounding box center [313, 177] width 0 height 0
click at [394, 231] on video "Video Player" at bounding box center [489, 292] width 418 height 271
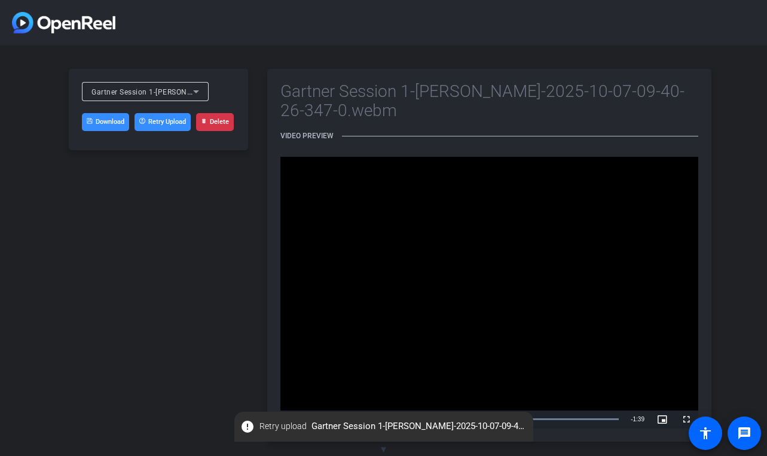
scroll to position [9, 0]
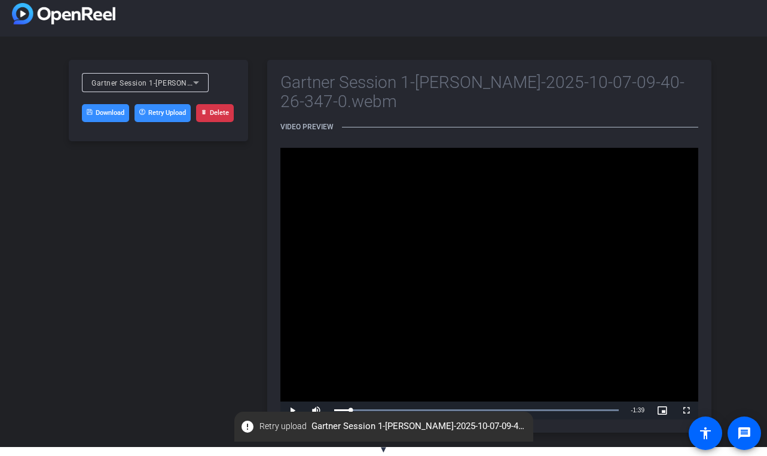
click at [109, 114] on link "Download" at bounding box center [105, 113] width 47 height 18
click at [157, 88] on div "Gartner Session 1-[PERSON_NAME]-2025-10-07-09-40-26-347-0.webm" at bounding box center [142, 82] width 102 height 15
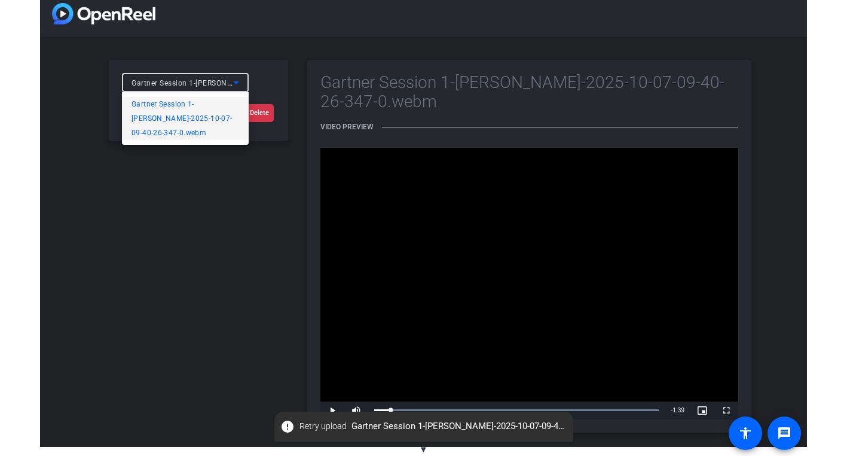
scroll to position [0, 0]
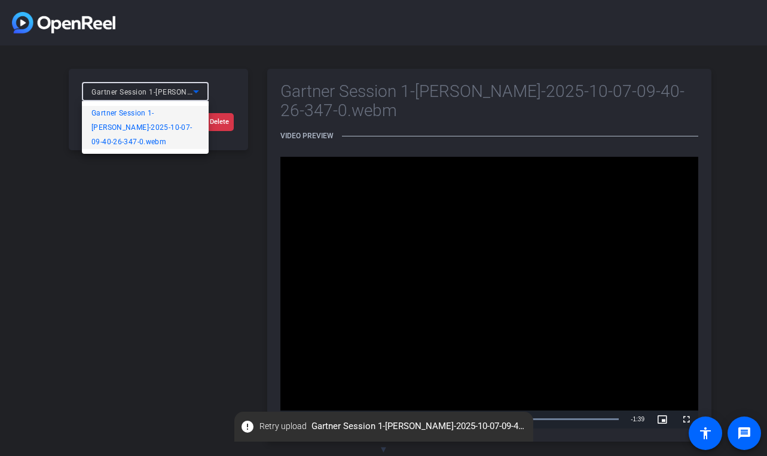
click at [149, 206] on div at bounding box center [383, 228] width 767 height 456
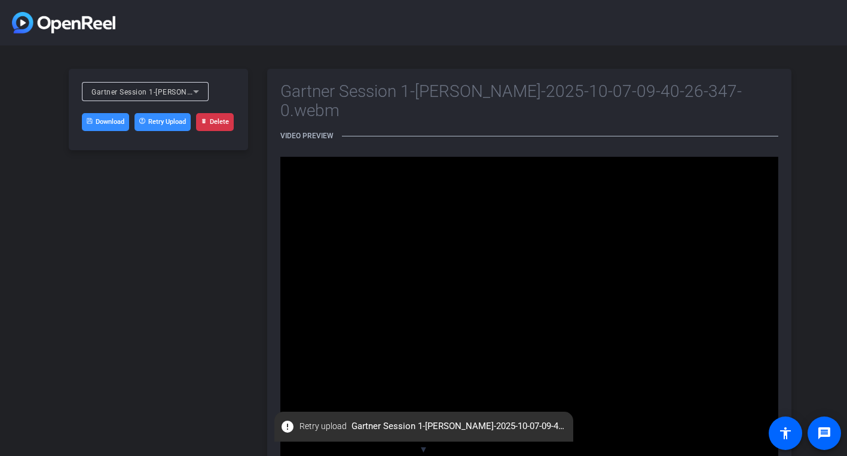
click at [192, 320] on div "Gartner Session 1-[PERSON_NAME]-2025-10-07-09-40-26-347-0.webm Download Retry U…" at bounding box center [158, 281] width 179 height 425
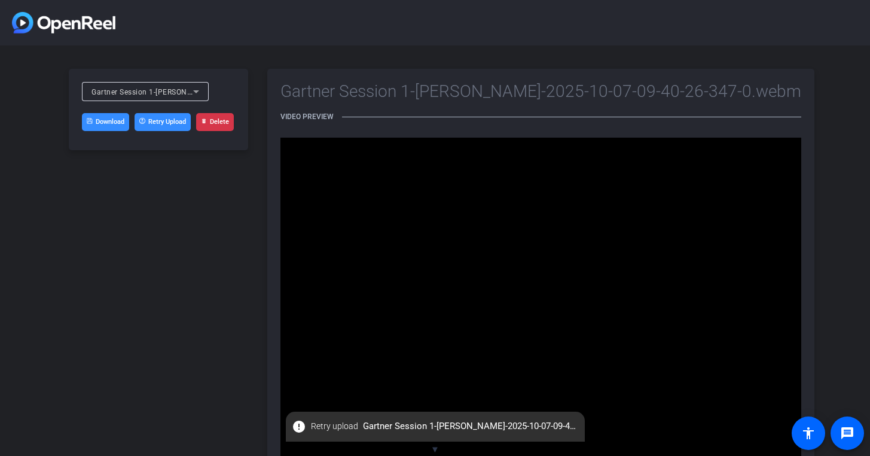
click at [435, 451] on span "▼" at bounding box center [435, 449] width 9 height 11
